Goal: Task Accomplishment & Management: Manage account settings

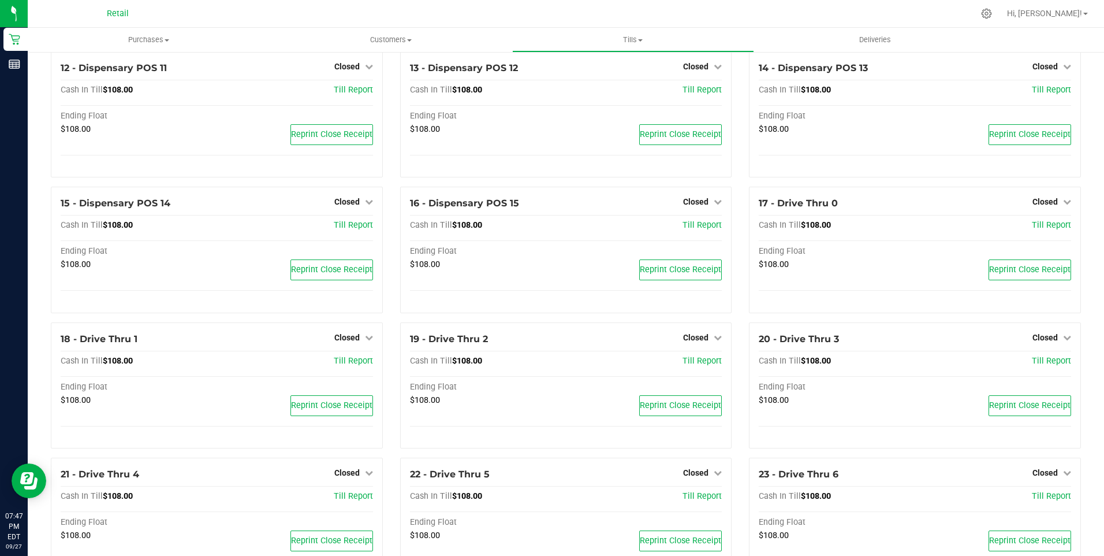
scroll to position [804, 0]
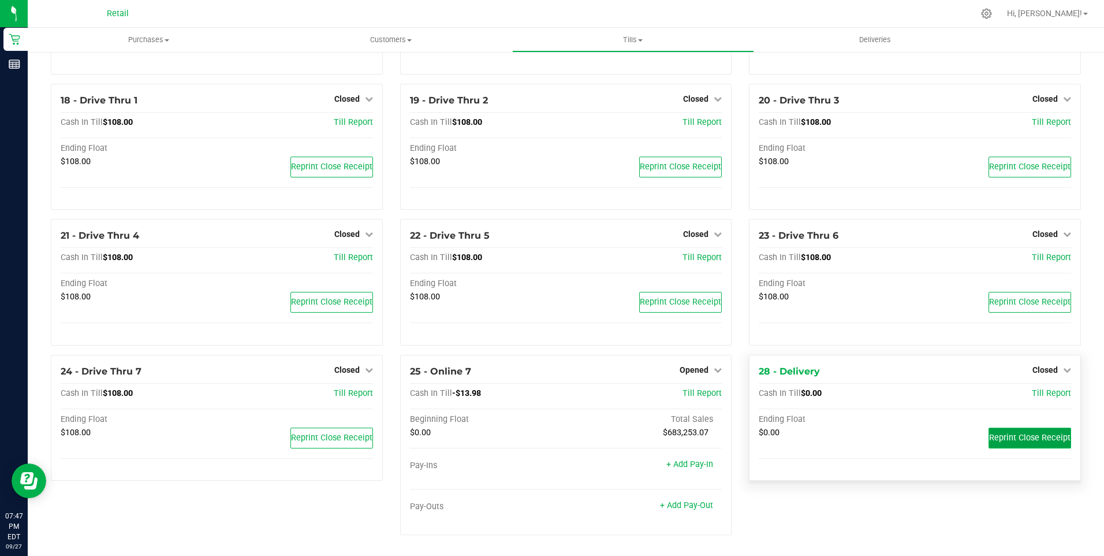
click at [1027, 437] on span "Reprint Close Receipt" at bounding box center [1029, 438] width 81 height 10
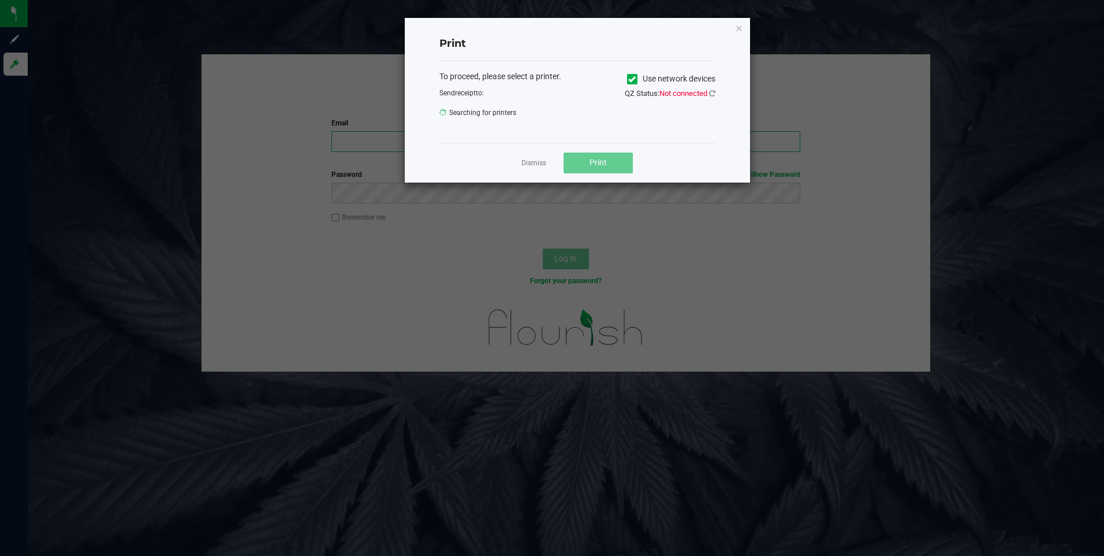
type input "[EMAIL_ADDRESS][DOMAIN_NAME]"
click at [631, 79] on icon at bounding box center [632, 79] width 8 height 0
click at [0, 0] on input "Use network devices" at bounding box center [0, 0] width 0 height 0
click at [538, 163] on link "Dismiss" at bounding box center [533, 163] width 25 height 10
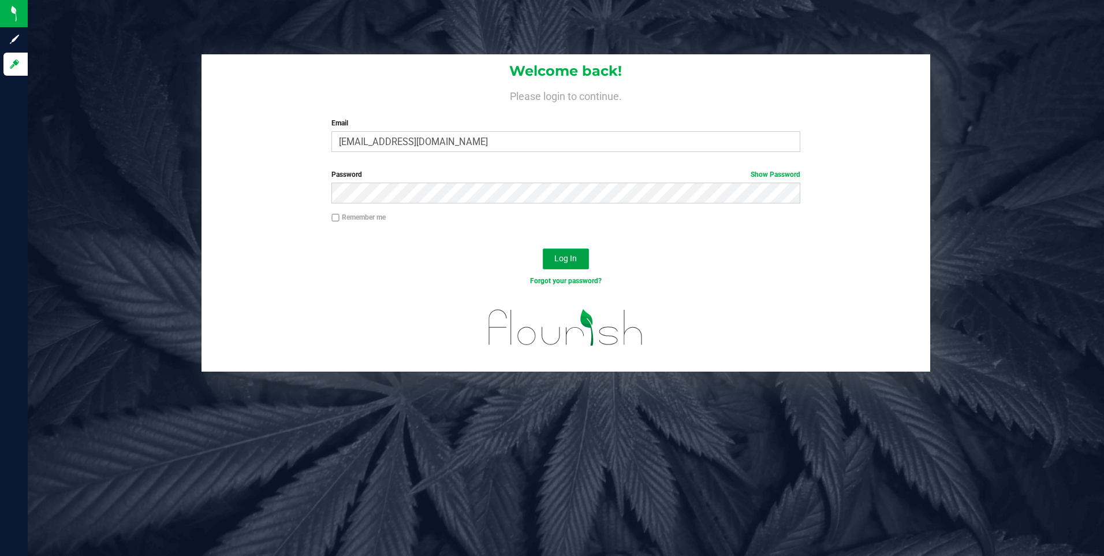
click at [566, 256] on span "Log In" at bounding box center [565, 258] width 23 height 9
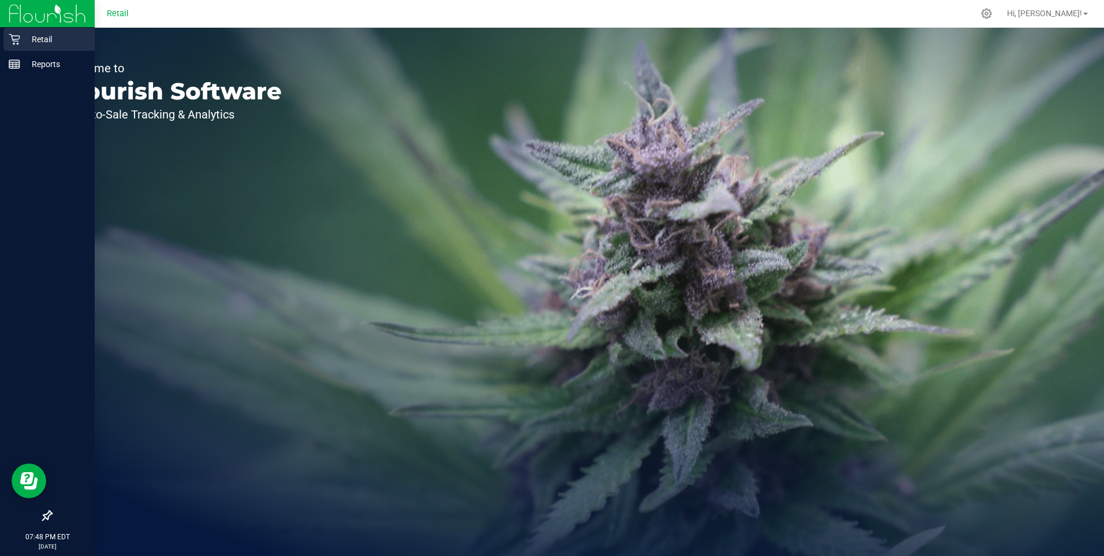
click at [25, 38] on p "Retail" at bounding box center [54, 39] width 69 height 14
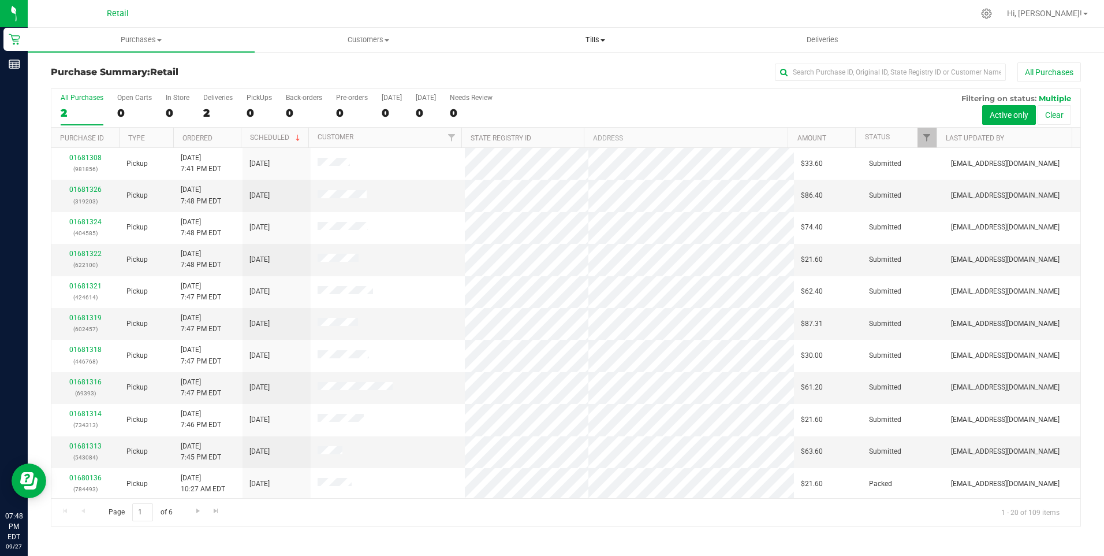
click at [592, 38] on span "Tills" at bounding box center [596, 40] width 226 height 10
click at [538, 69] on span "Manage tills" at bounding box center [521, 70] width 78 height 10
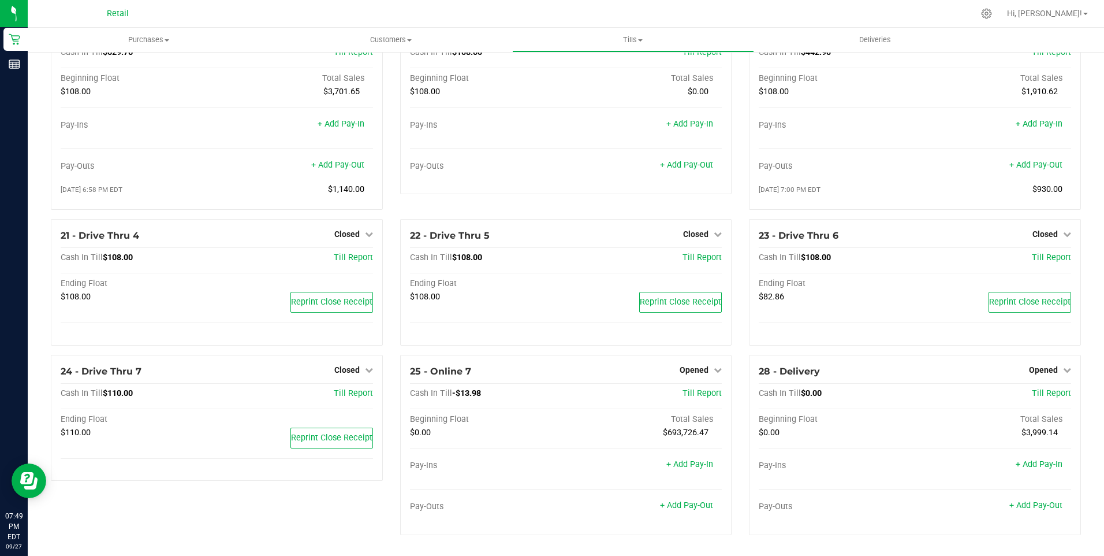
scroll to position [1069, 0]
click at [341, 367] on span "Closed" at bounding box center [346, 369] width 25 height 9
click at [346, 393] on link "Open Till" at bounding box center [346, 393] width 31 height 9
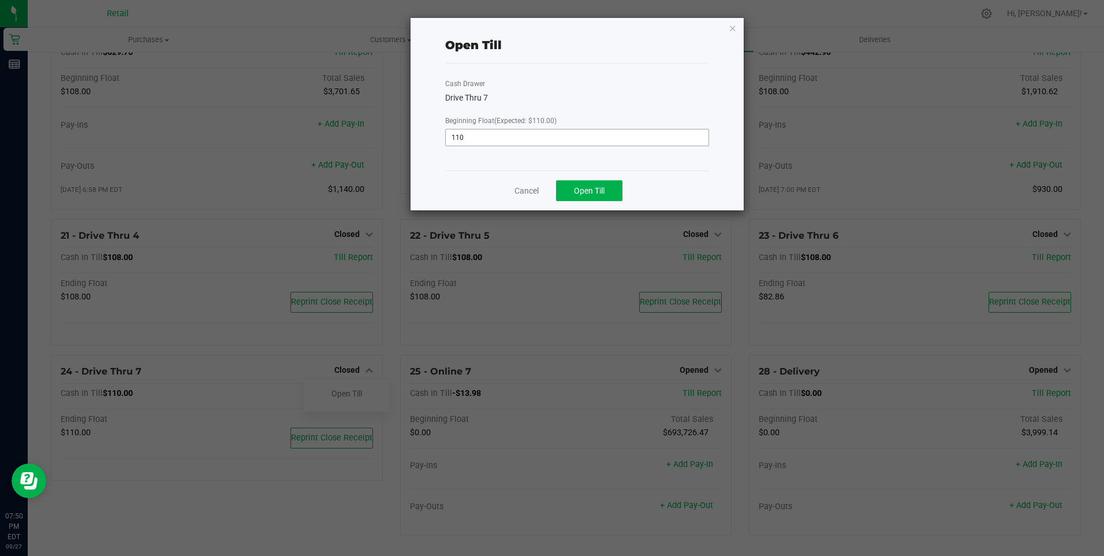
click at [501, 141] on input "110" at bounding box center [577, 137] width 262 height 16
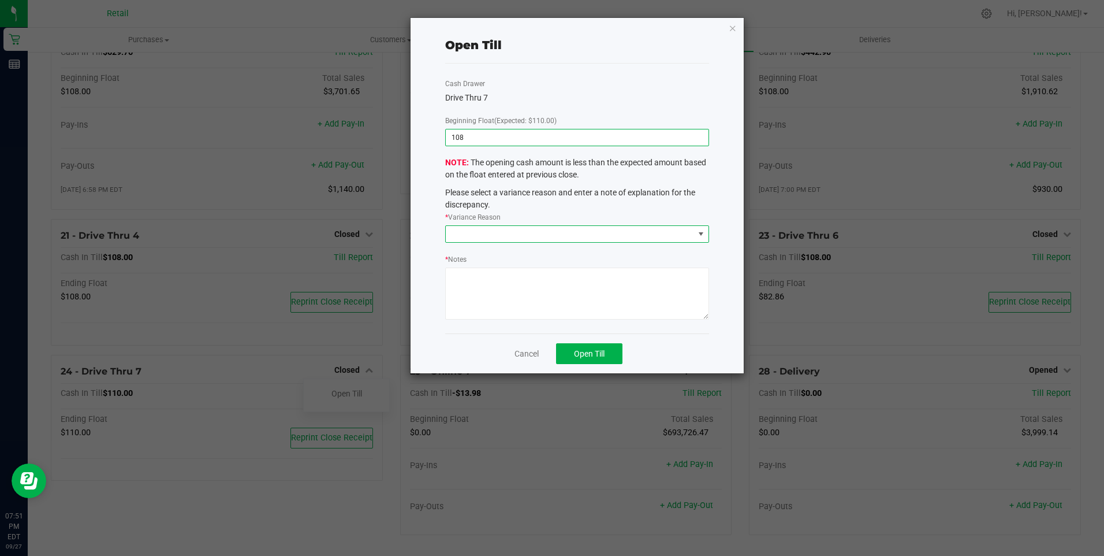
type input "$108.00"
click at [699, 232] on span at bounding box center [700, 233] width 9 height 9
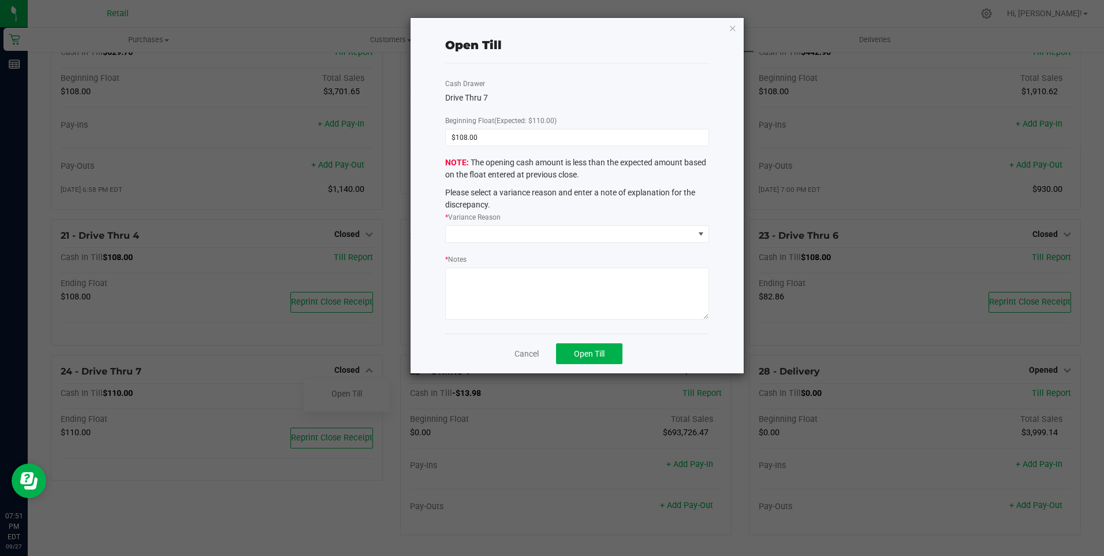
click at [711, 204] on div "The opening cash amount is less than the expected amount based on the float ent…" at bounding box center [577, 183] width 281 height 54
click at [523, 354] on link "Cancel" at bounding box center [527, 354] width 24 height 12
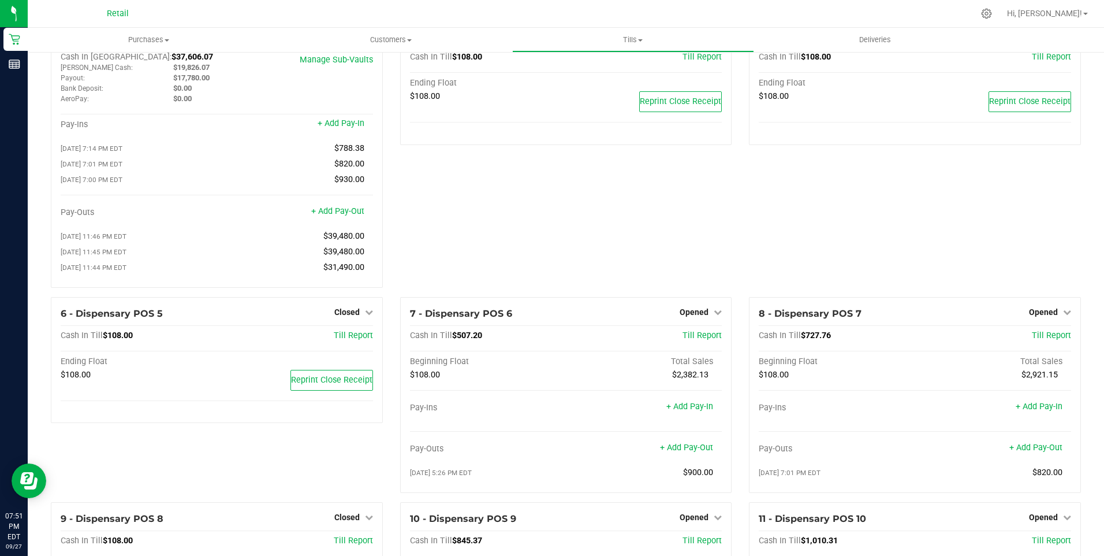
scroll to position [0, 0]
